Goal: Task Accomplishment & Management: Manage account settings

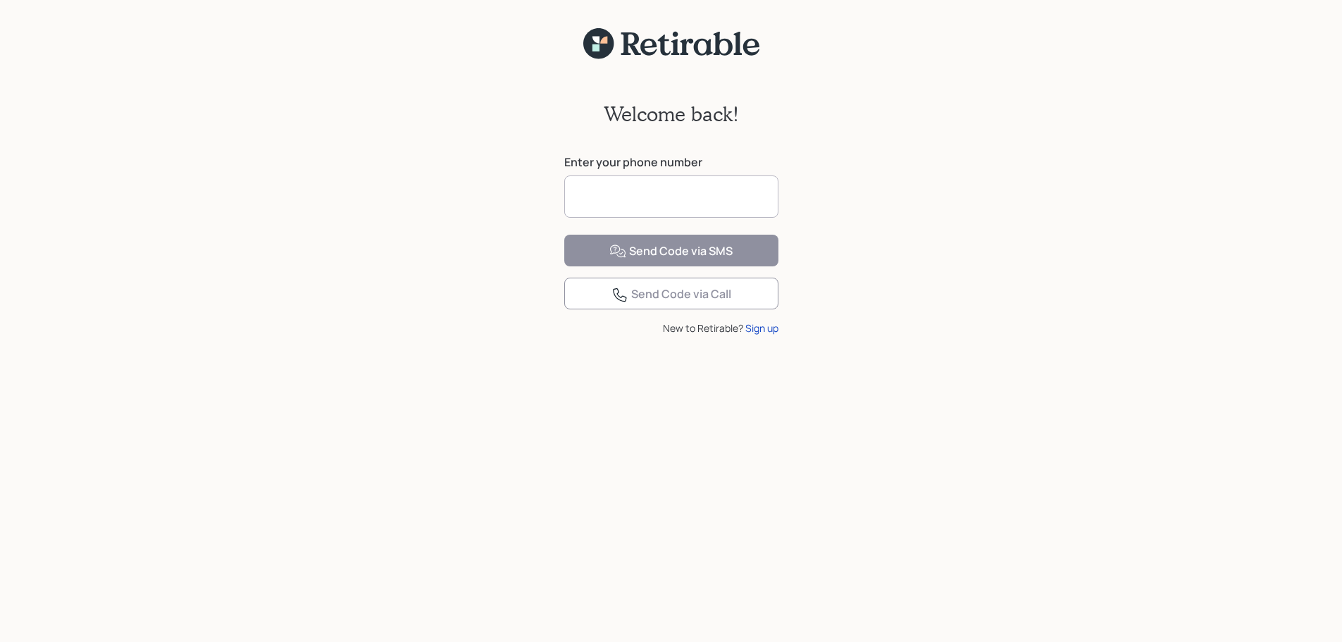
click at [735, 195] on input at bounding box center [671, 196] width 214 height 42
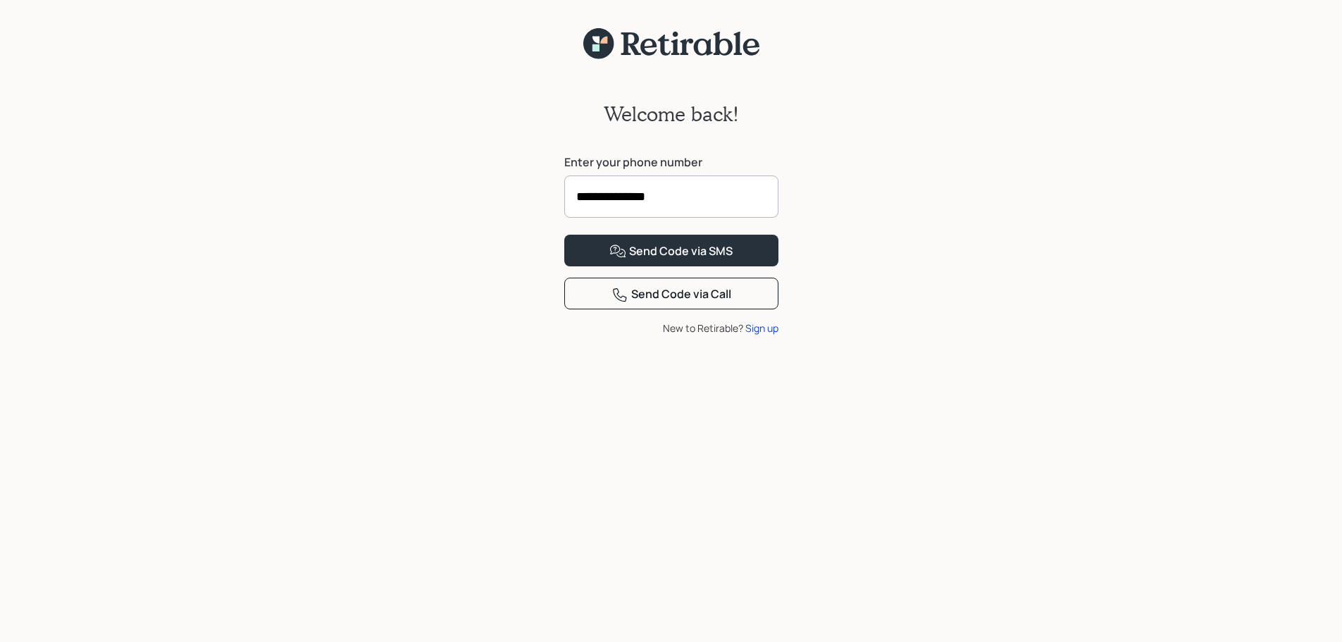
type input "**********"
click at [564, 235] on button "Send Code via SMS" at bounding box center [671, 251] width 214 height 32
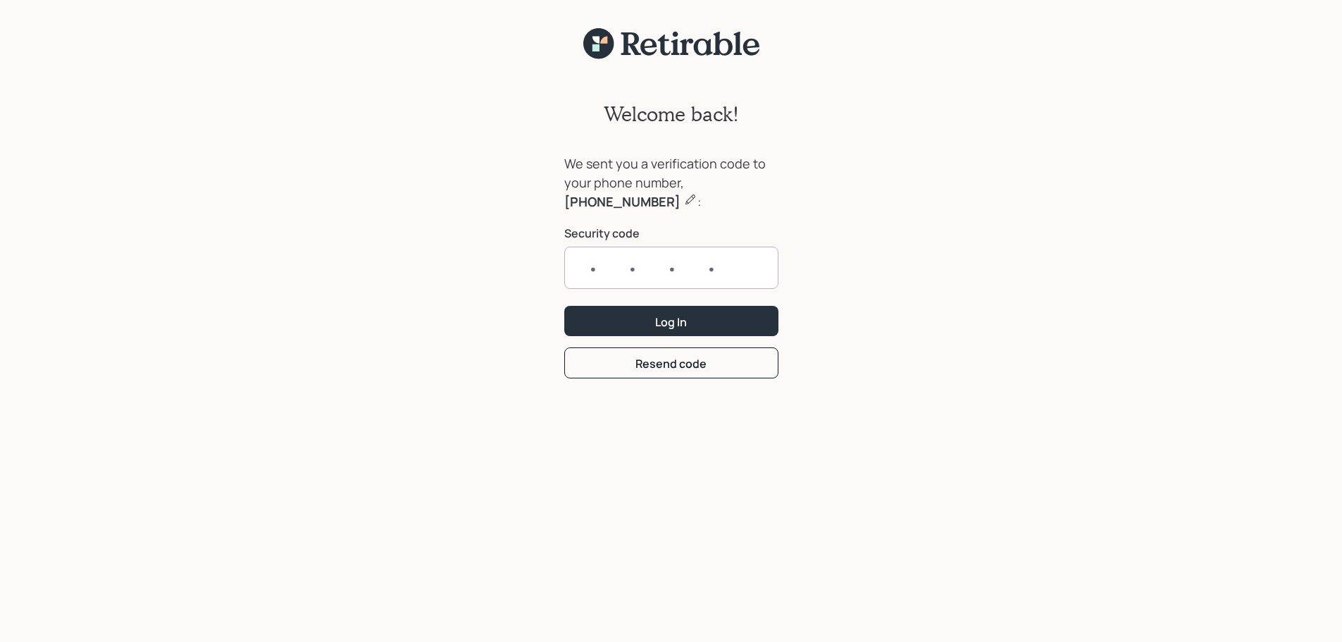
drag, startPoint x: 756, startPoint y: 265, endPoint x: 762, endPoint y: 270, distance: 7.5
click at [762, 270] on input "text" at bounding box center [671, 268] width 214 height 42
type input "6221"
click at [564, 306] on button "Log In" at bounding box center [671, 321] width 214 height 30
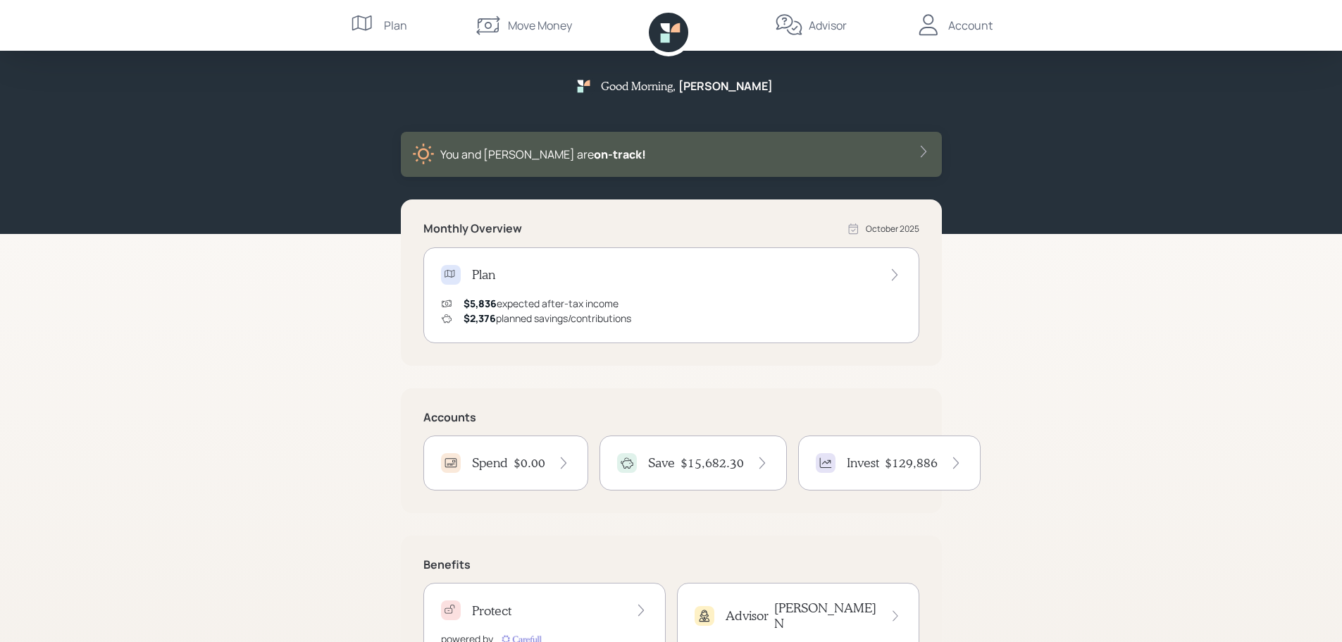
click at [705, 455] on div "Save $15,682.30" at bounding box center [693, 463] width 152 height 20
